Goal: Task Accomplishment & Management: Manage account settings

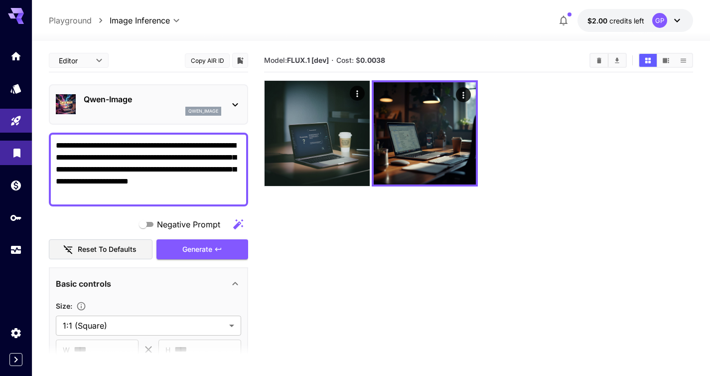
click at [22, 154] on icon "Library" at bounding box center [17, 150] width 12 height 12
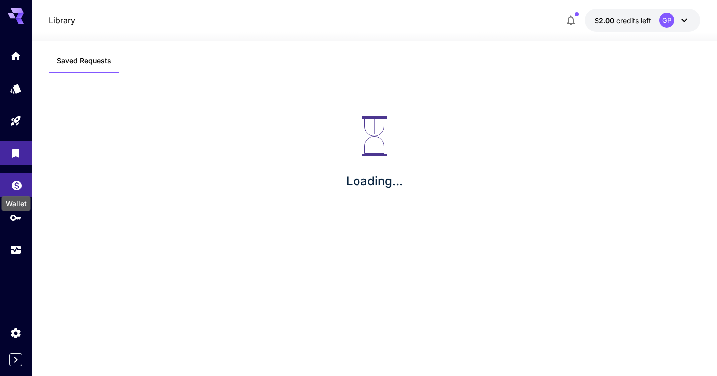
click at [14, 182] on icon "Wallet" at bounding box center [17, 182] width 10 height 10
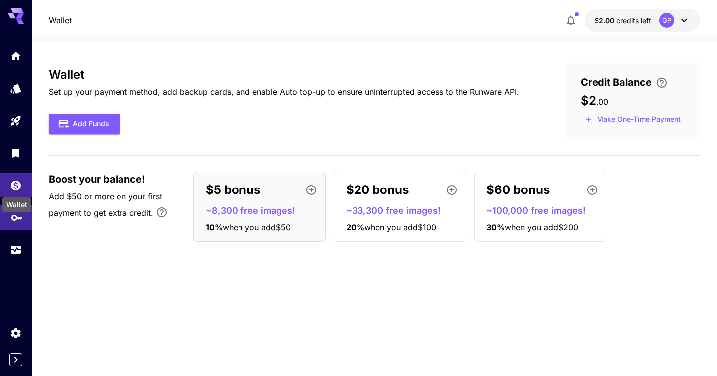
click at [12, 213] on icon "API Keys" at bounding box center [17, 214] width 12 height 12
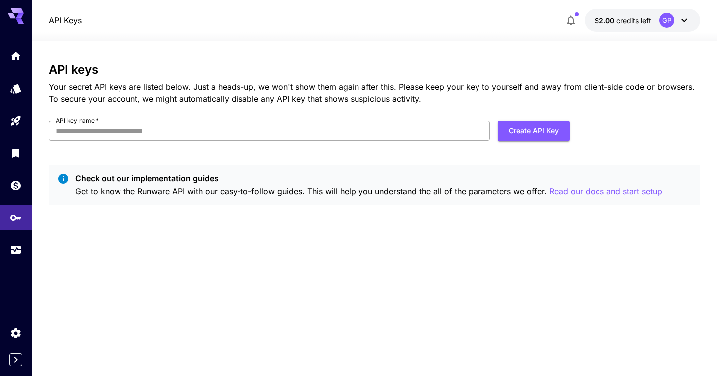
click at [367, 133] on input "API key name   *" at bounding box center [269, 131] width 441 height 20
type input "**********"
click at [537, 131] on button "Create API Key" at bounding box center [534, 131] width 72 height 20
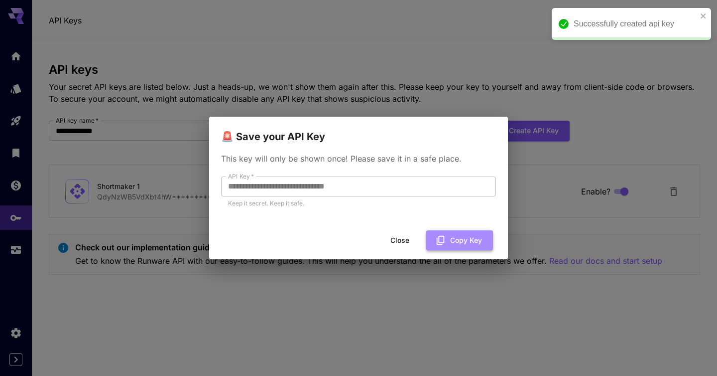
click at [446, 236] on button "Copy Key" at bounding box center [459, 240] width 67 height 20
